Goal: Task Accomplishment & Management: Manage account settings

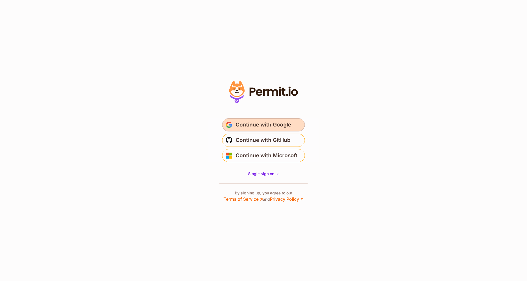
click at [264, 123] on span "Continue with Google" at bounding box center [262, 125] width 55 height 9
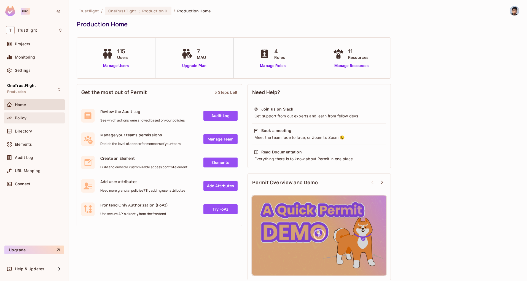
click at [24, 119] on span "Policy" at bounding box center [21, 118] width 12 height 4
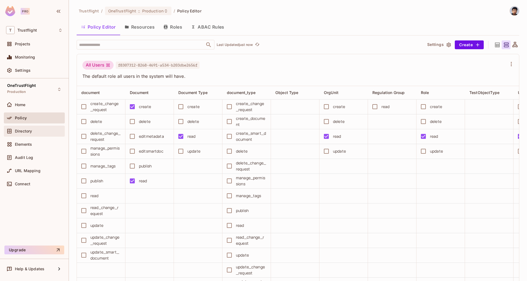
click at [33, 136] on div "Directory" at bounding box center [34, 131] width 61 height 11
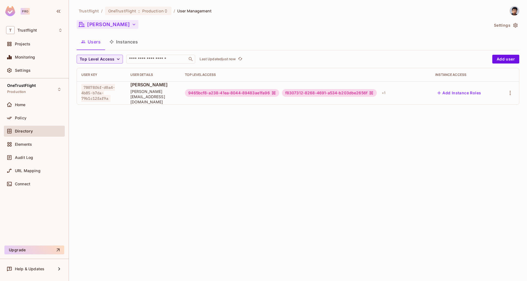
click at [113, 26] on button "[PERSON_NAME]" at bounding box center [108, 24] width 62 height 9
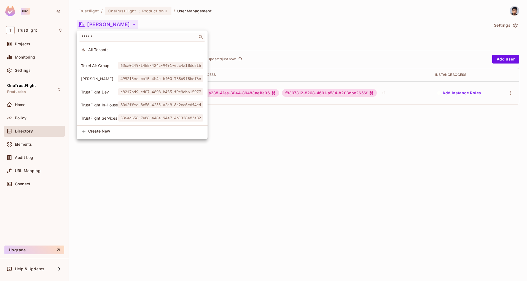
scroll to position [132, 0]
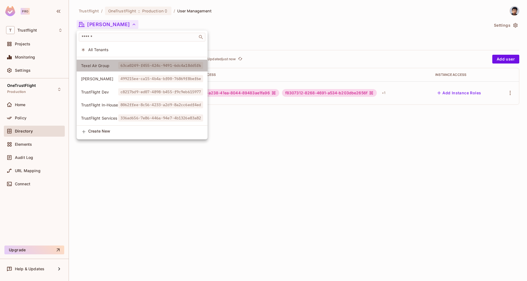
click at [101, 66] on li "Texel Air Group 63ca0249-f455-424c-9491-6dc4a18dd5f6" at bounding box center [142, 66] width 131 height 12
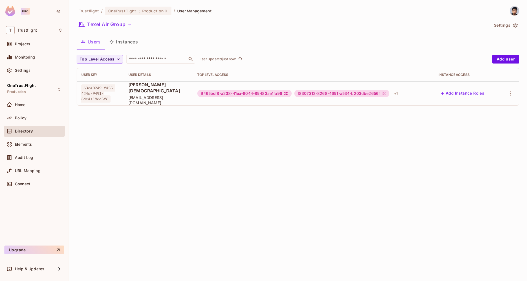
click at [500, 28] on button "Settings" at bounding box center [505, 25] width 28 height 9
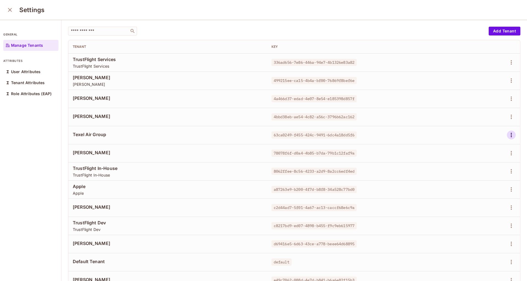
click at [510, 136] on icon "button" at bounding box center [510, 135] width 1 height 4
click at [477, 158] on div "Edit Attributes" at bounding box center [483, 160] width 27 height 6
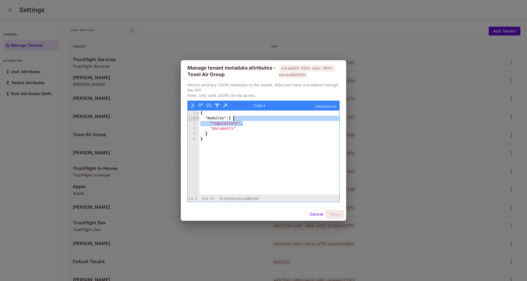
drag, startPoint x: 251, startPoint y: 123, endPoint x: 254, endPoint y: 121, distance: 3.4
click at [254, 121] on div "{ "modules" : [ "regulations" , "documents" ] }" at bounding box center [269, 158] width 140 height 95
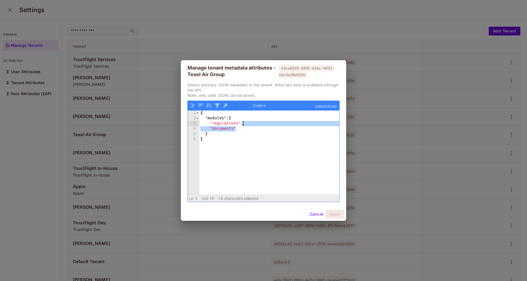
drag, startPoint x: 260, startPoint y: 129, endPoint x: 267, endPoint y: 123, distance: 9.1
click at [267, 123] on div "{ "modules" : [ "regulations" , "documents" ] }" at bounding box center [269, 158] width 140 height 95
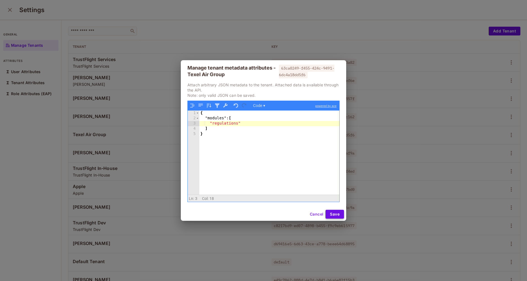
click at [333, 211] on button "Save" at bounding box center [334, 214] width 18 height 9
